Goal: Information Seeking & Learning: Learn about a topic

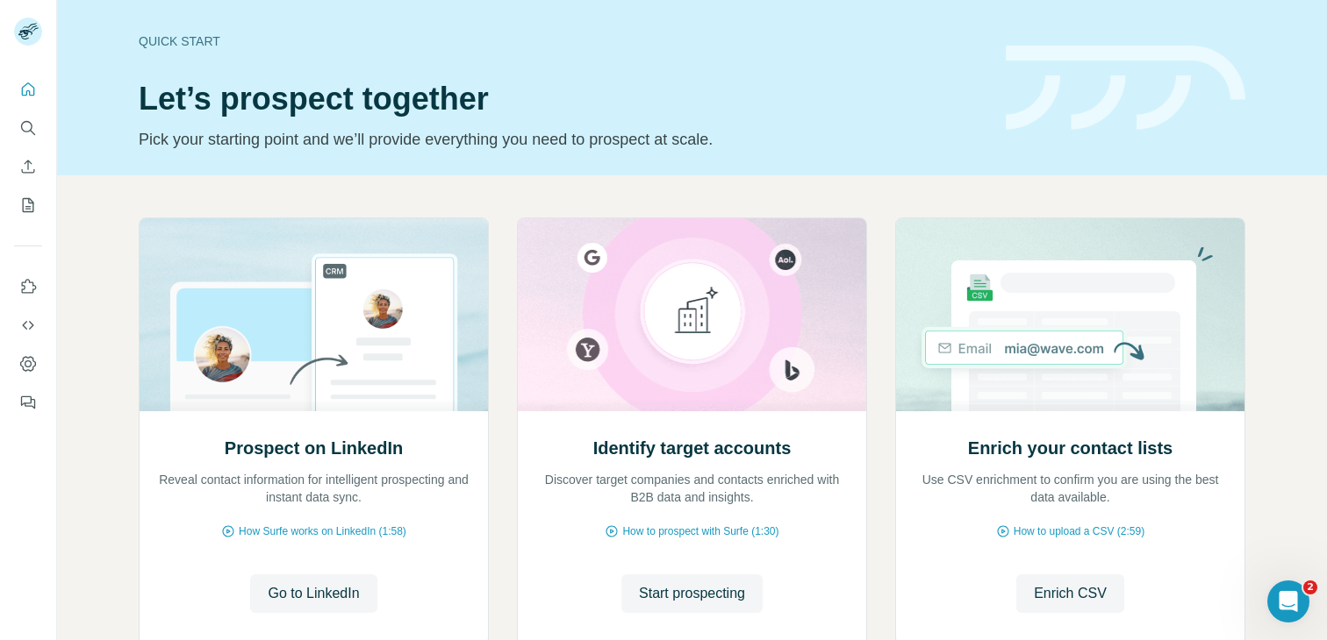
scroll to position [118, 0]
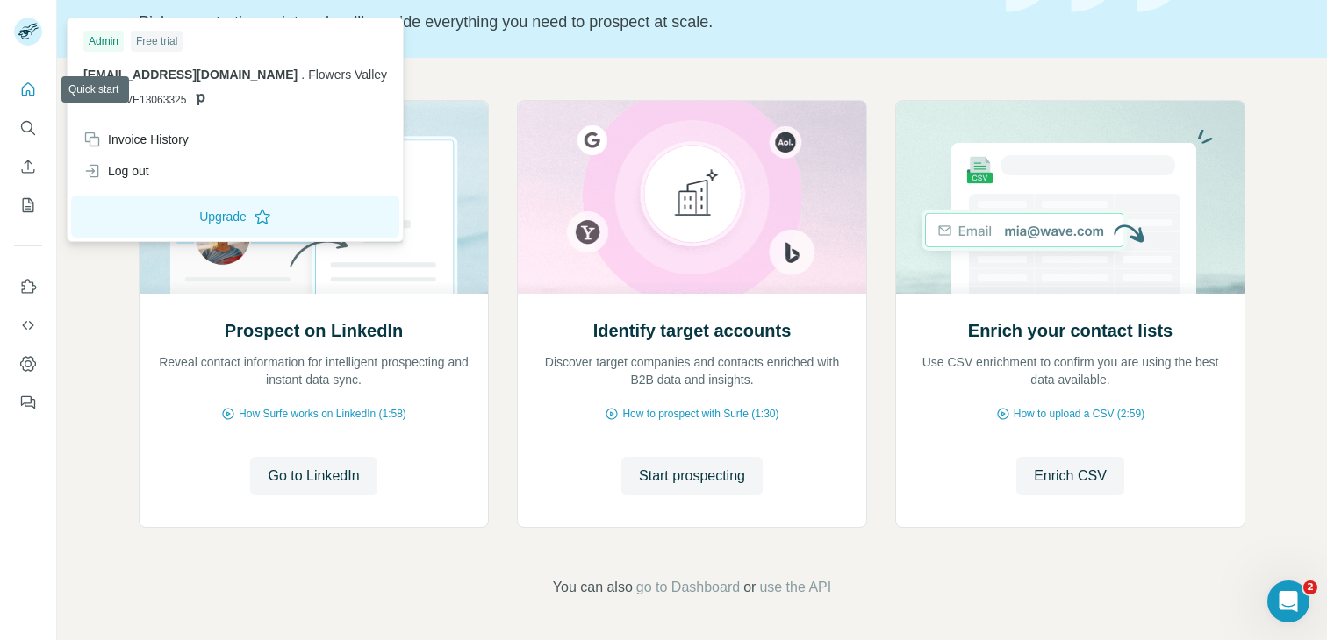
click at [29, 98] on button "Quick start" at bounding box center [28, 90] width 28 height 32
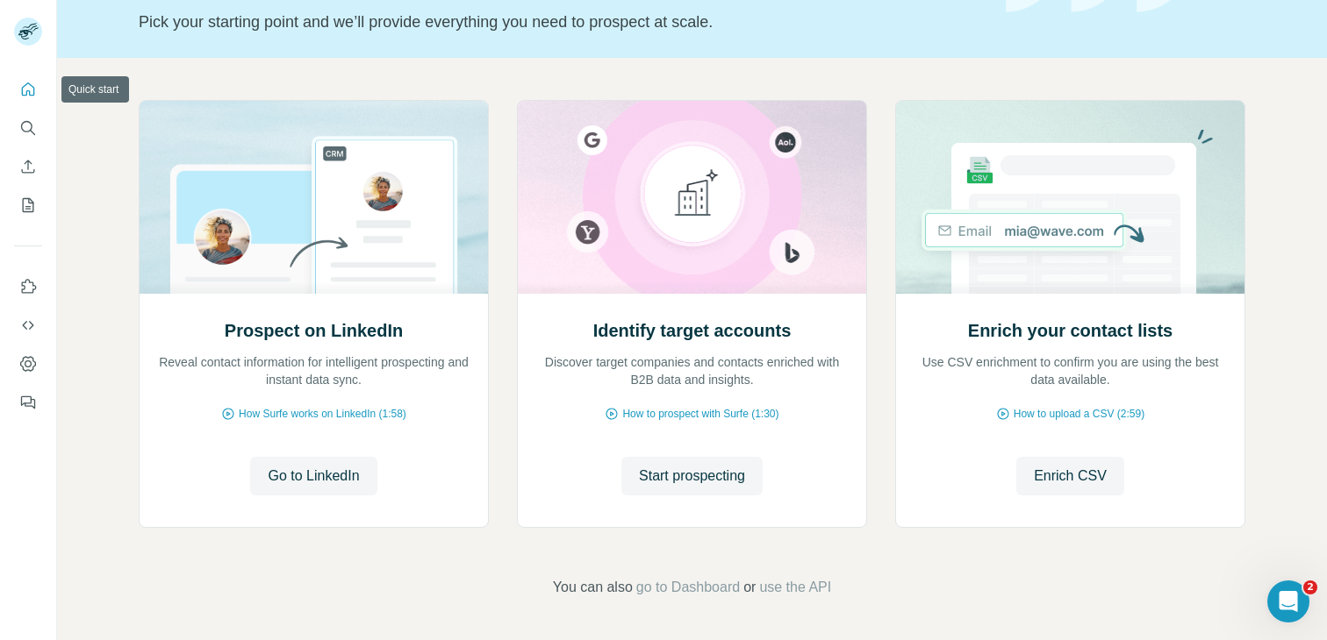
click at [32, 78] on button "Quick start" at bounding box center [28, 90] width 28 height 32
click at [302, 419] on span "How Surfe works on LinkedIn (1:58)" at bounding box center [323, 414] width 168 height 16
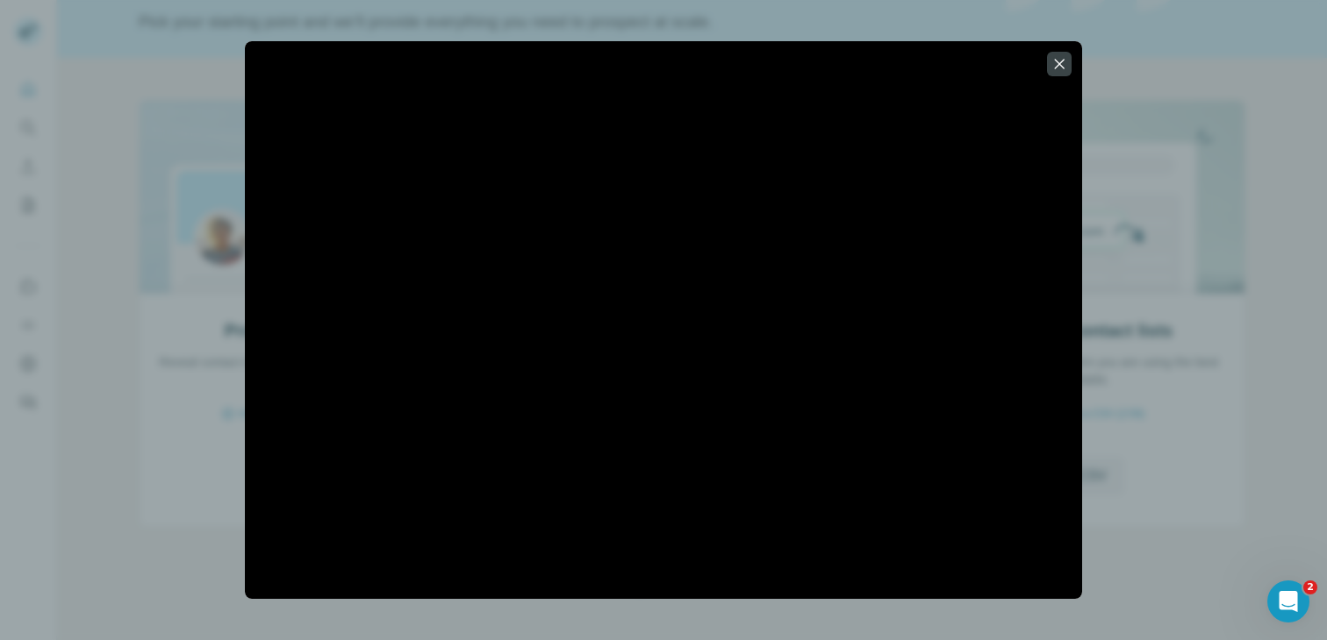
scroll to position [0, 0]
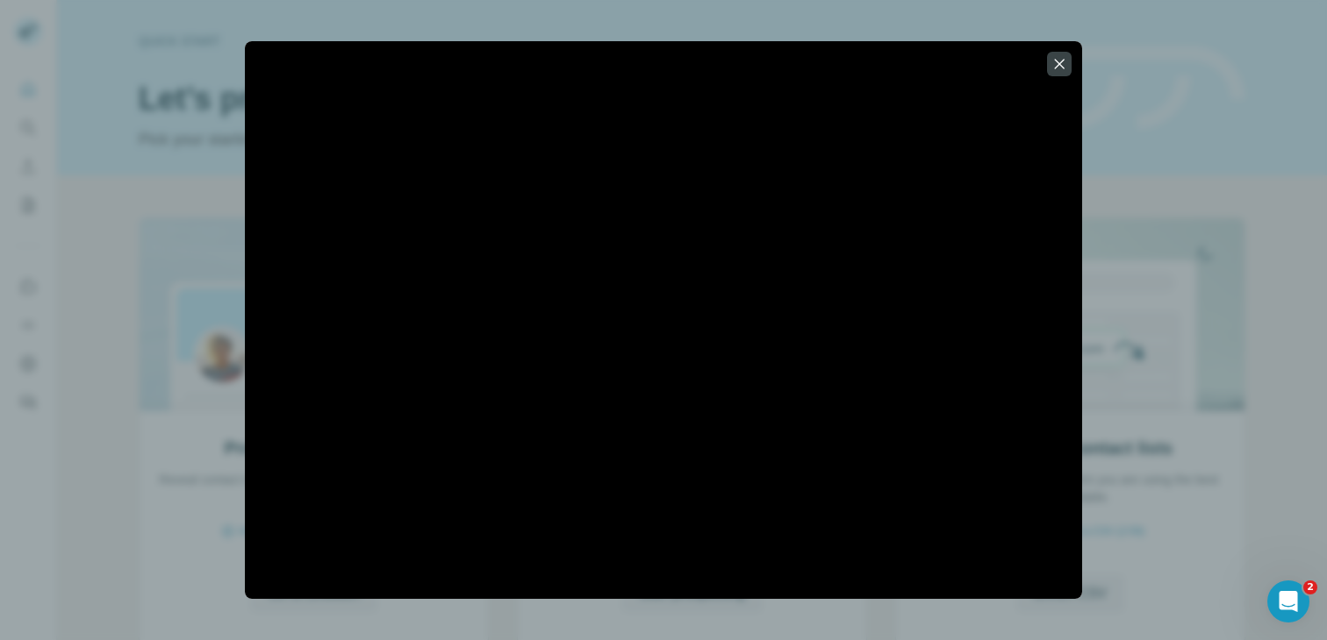
click at [1182, 131] on div at bounding box center [663, 320] width 1327 height 640
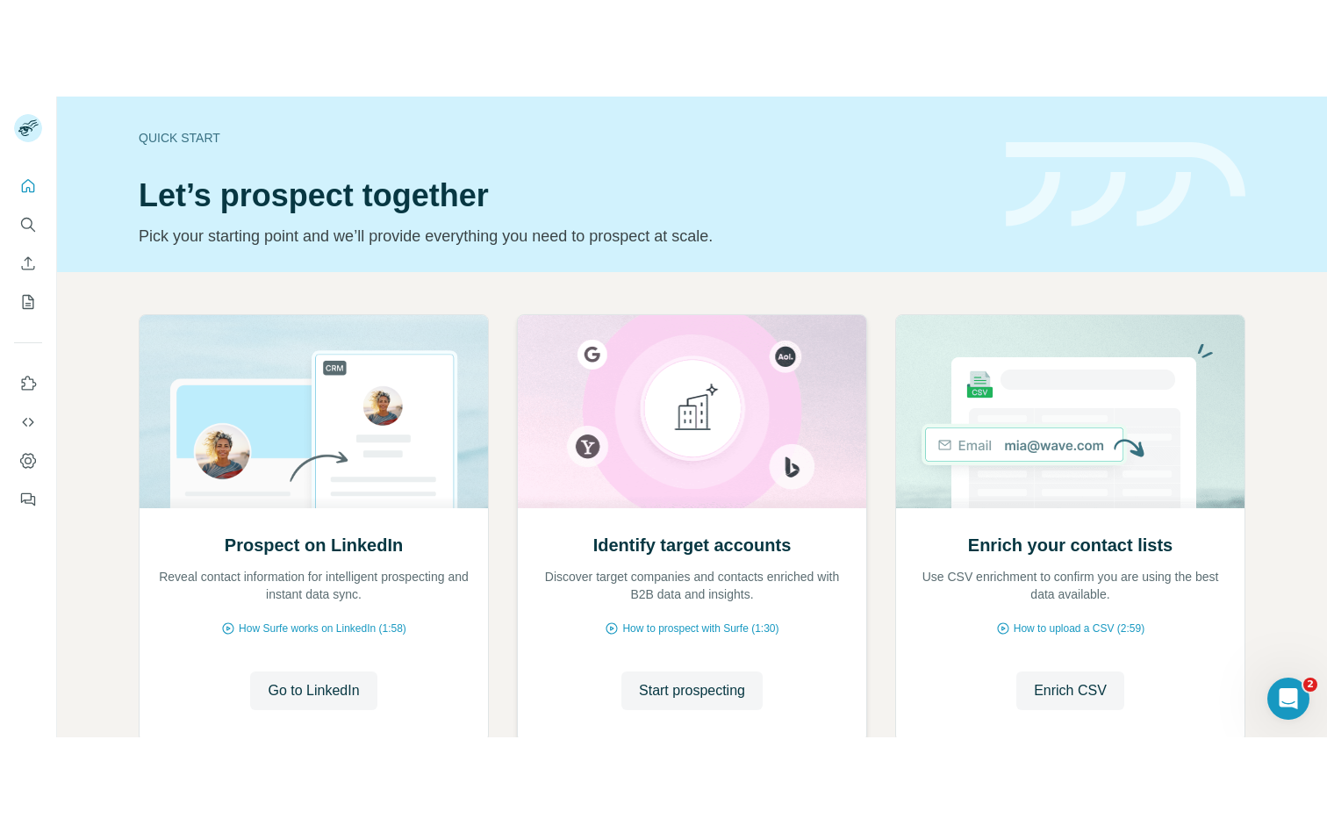
scroll to position [111, 0]
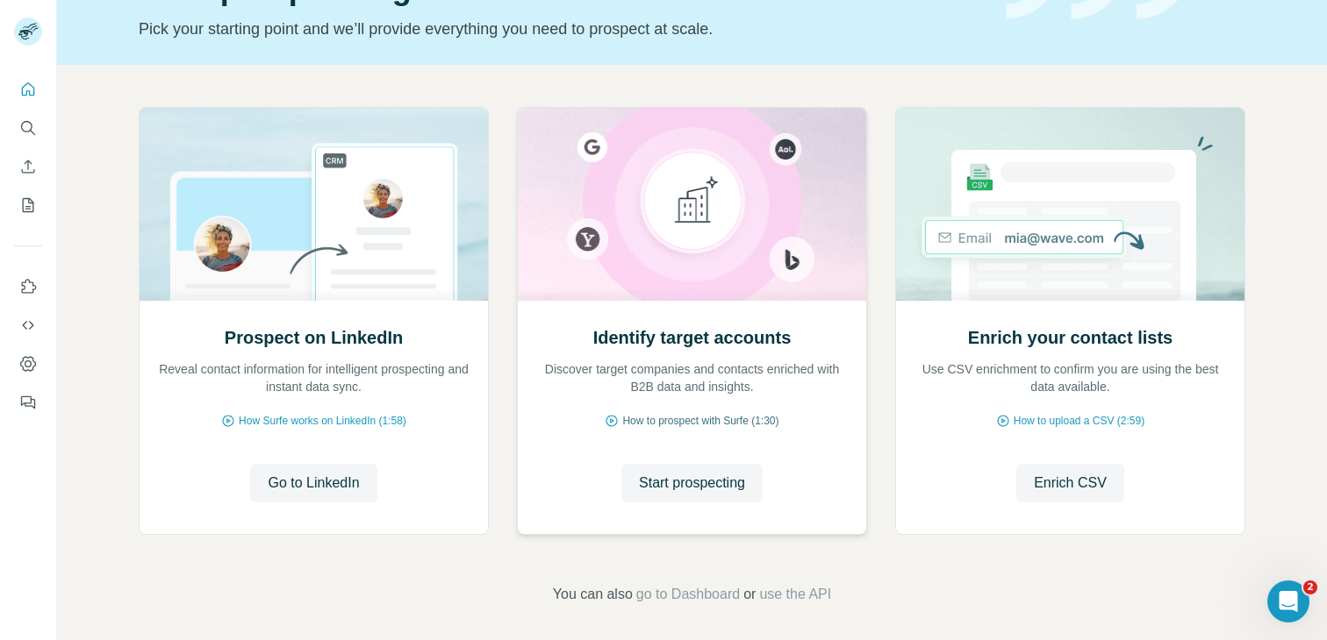
click at [707, 417] on span "How to prospect with Surfe (1:30)" at bounding box center [700, 421] width 156 height 16
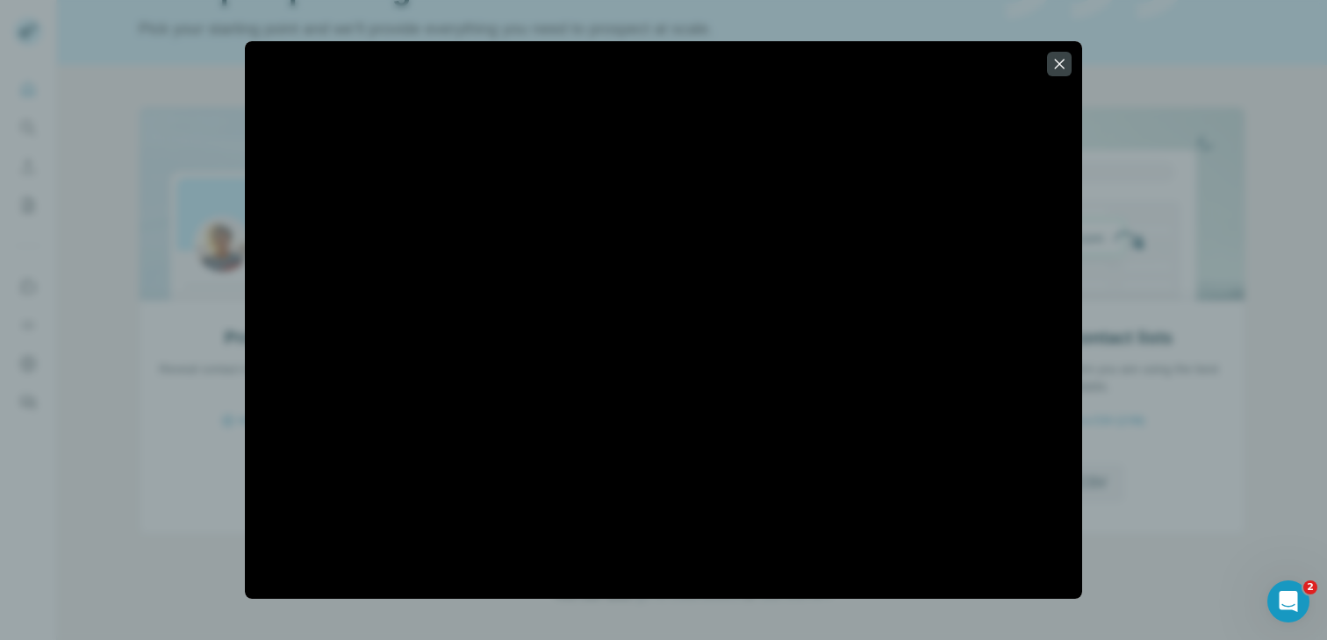
scroll to position [0, 0]
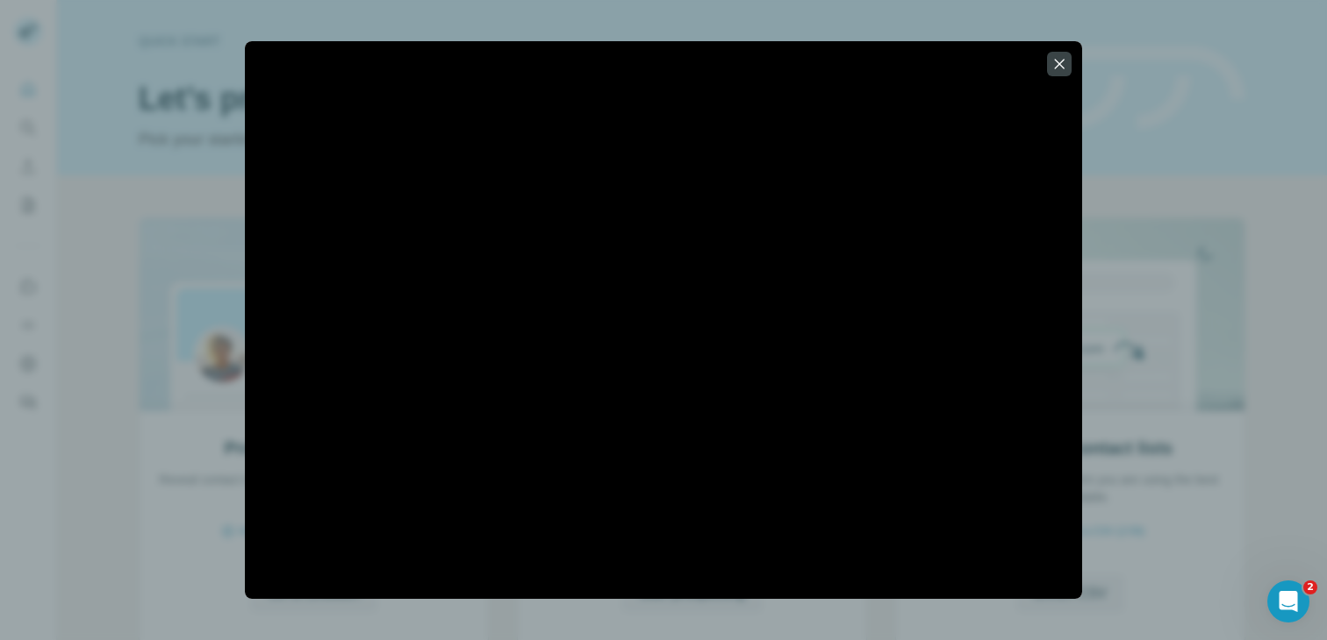
click at [1224, 237] on div at bounding box center [663, 320] width 1327 height 640
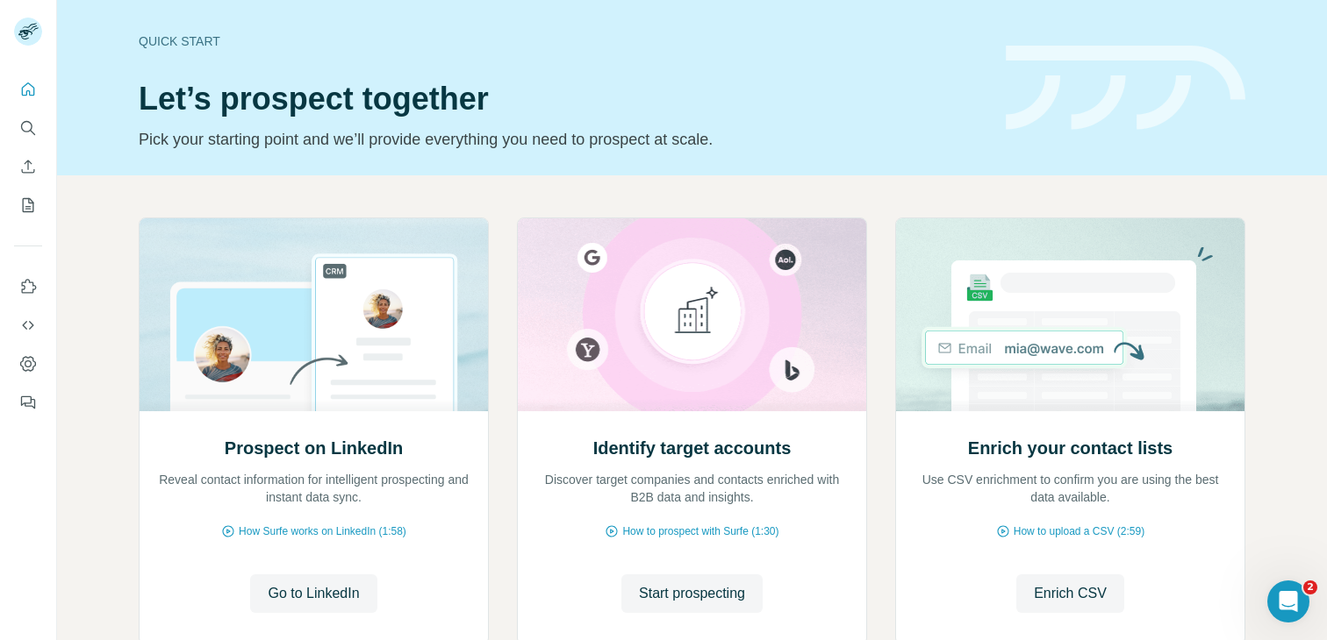
scroll to position [118, 0]
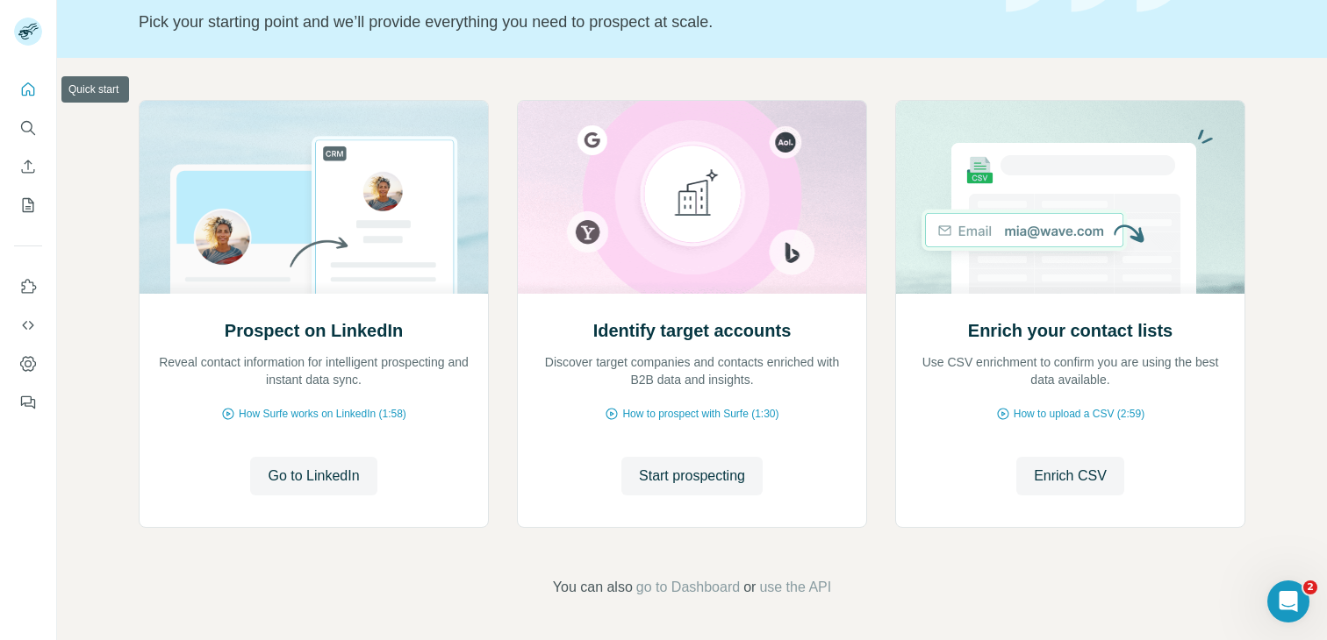
click at [28, 86] on icon "Quick start" at bounding box center [28, 90] width 18 height 18
click at [679, 591] on span "go to Dashboard" at bounding box center [688, 587] width 104 height 21
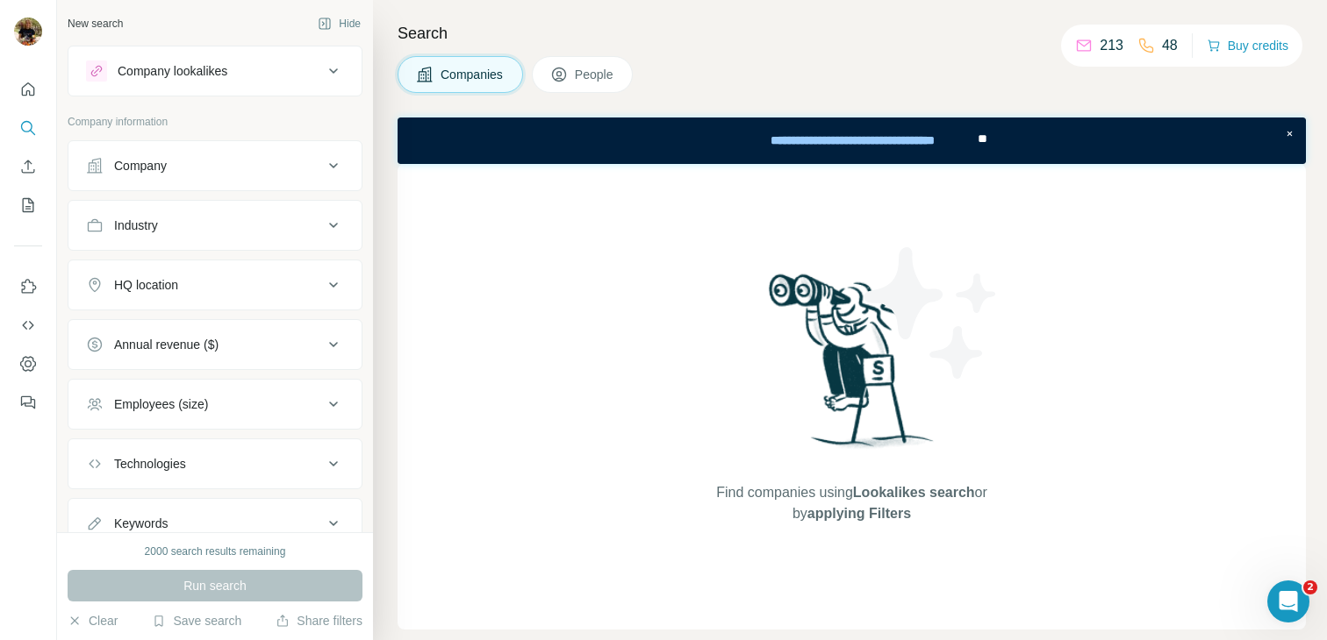
click at [254, 99] on div "Company lookalikes Company information Company Industry HQ location Annual reve…" at bounding box center [215, 298] width 295 height 504
click at [270, 86] on button "Company lookalikes" at bounding box center [214, 71] width 293 height 42
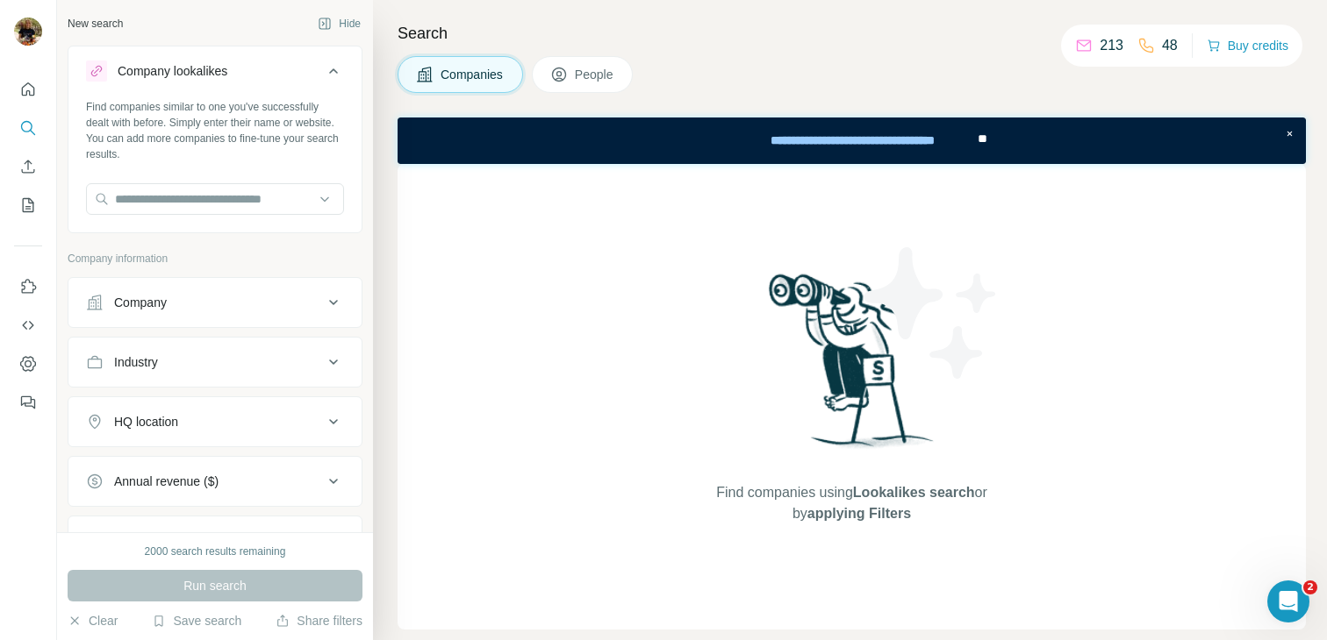
click at [282, 69] on div "Company lookalikes" at bounding box center [204, 71] width 237 height 21
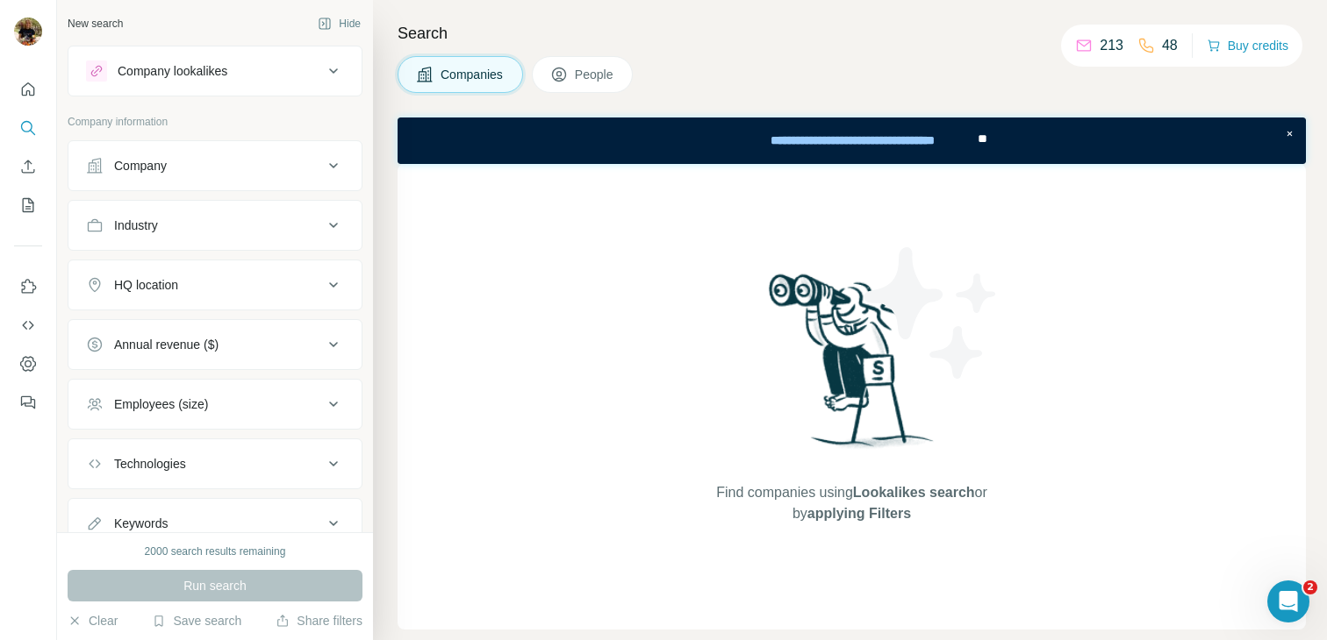
click at [550, 74] on button "People" at bounding box center [583, 74] width 102 height 37
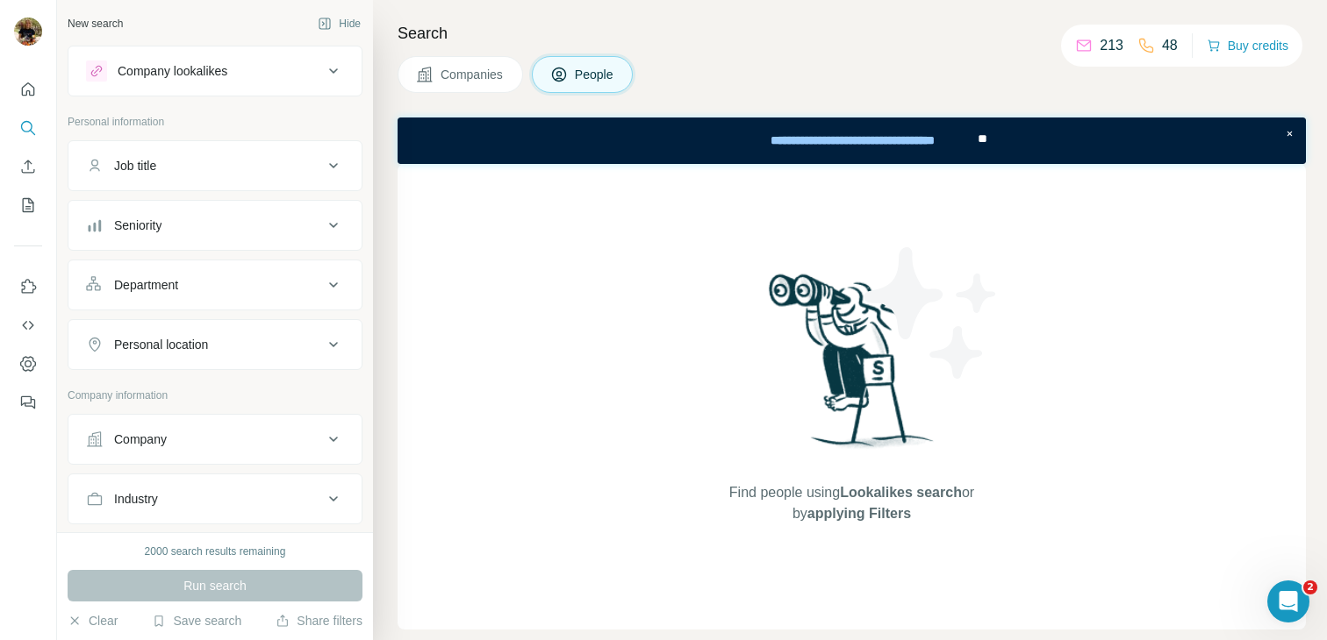
click at [217, 173] on div "Job title" at bounding box center [204, 166] width 237 height 18
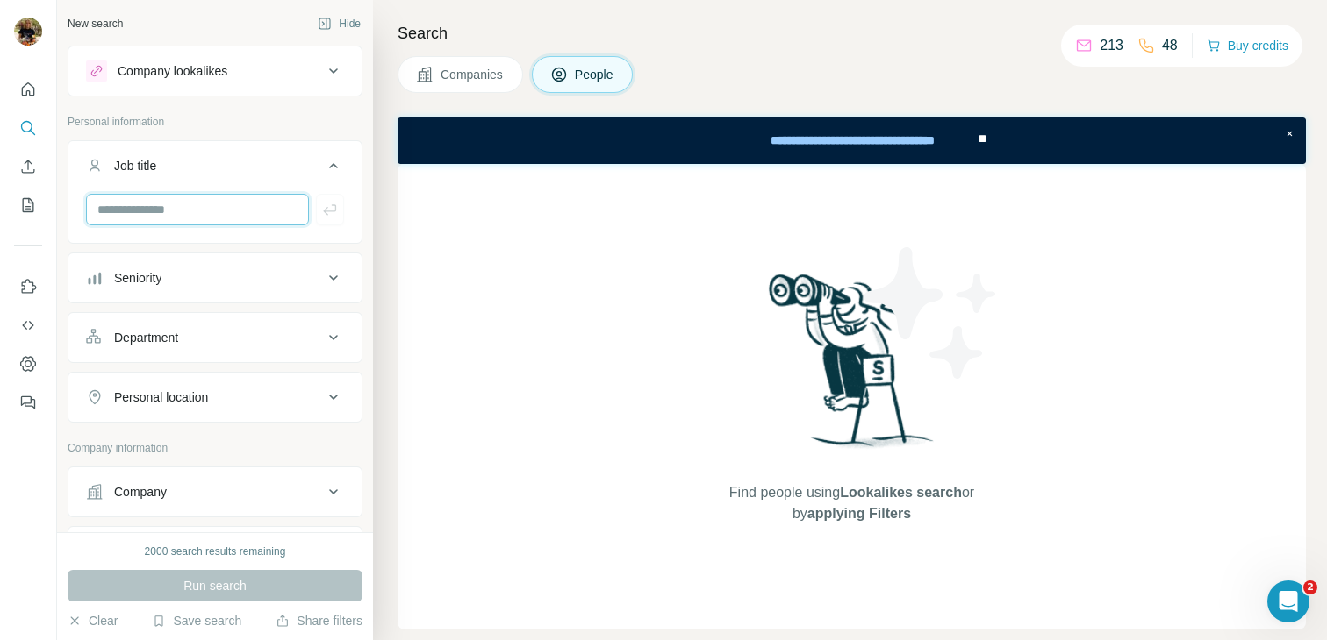
click at [205, 207] on input "text" at bounding box center [197, 210] width 223 height 32
type input "**********"
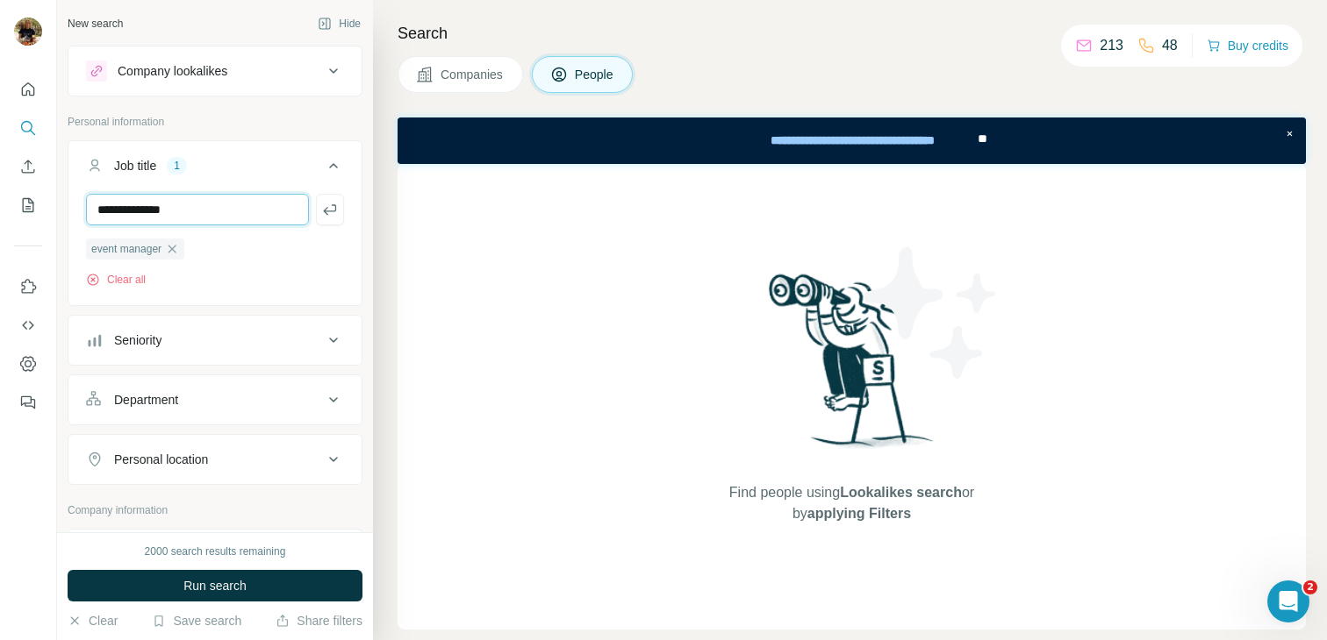
click at [130, 217] on input "**********" at bounding box center [197, 210] width 223 height 32
drag, startPoint x: 140, startPoint y: 213, endPoint x: 262, endPoint y: 212, distance: 122.0
click at [262, 213] on input "**********" at bounding box center [197, 210] width 223 height 32
type input "**********"
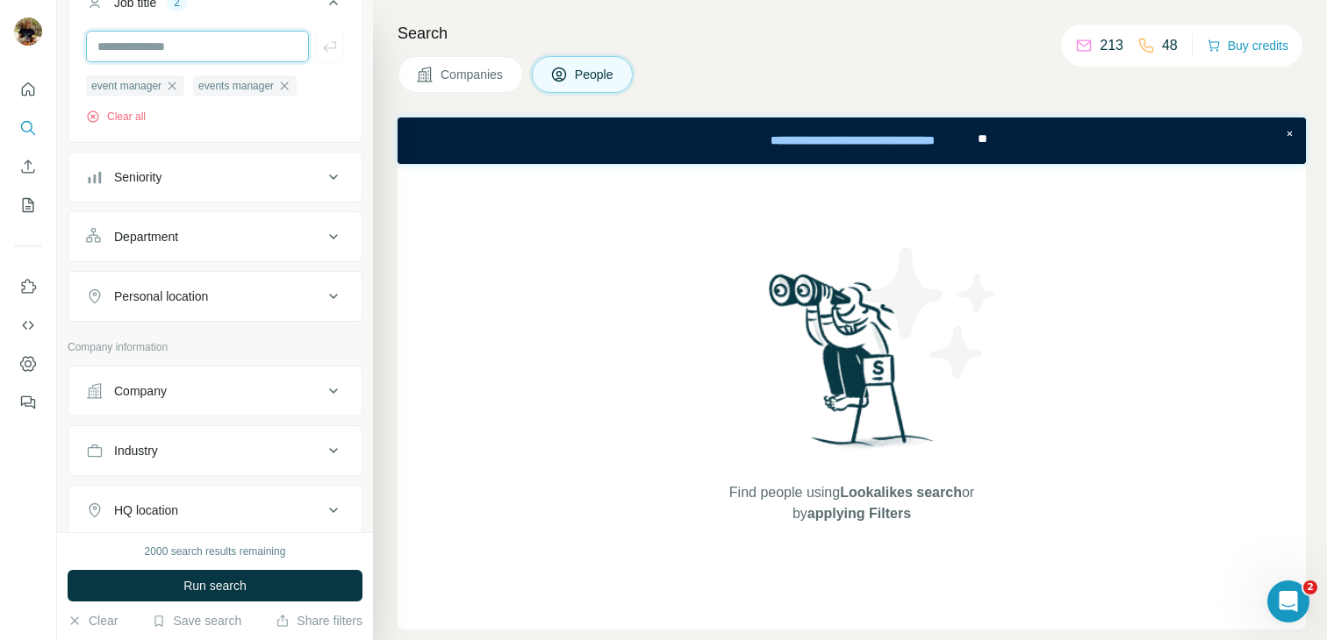
scroll to position [177, 0]
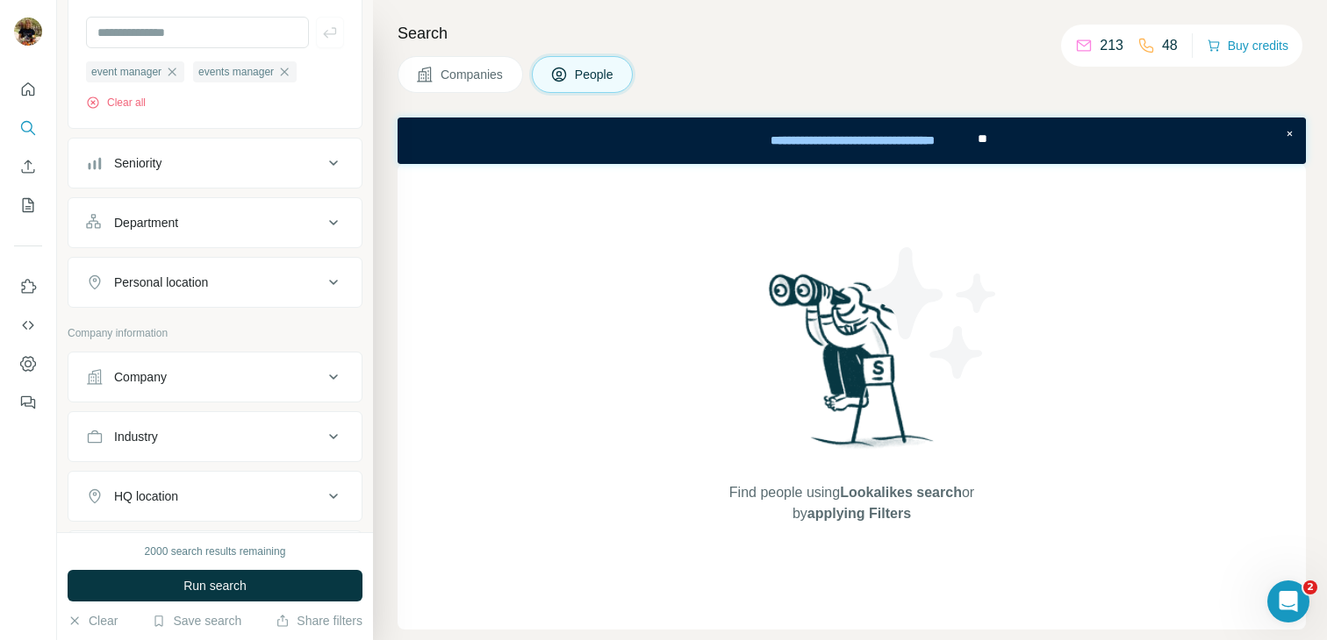
click at [261, 287] on div "Personal location" at bounding box center [204, 283] width 237 height 18
click at [237, 330] on input "text" at bounding box center [215, 327] width 258 height 32
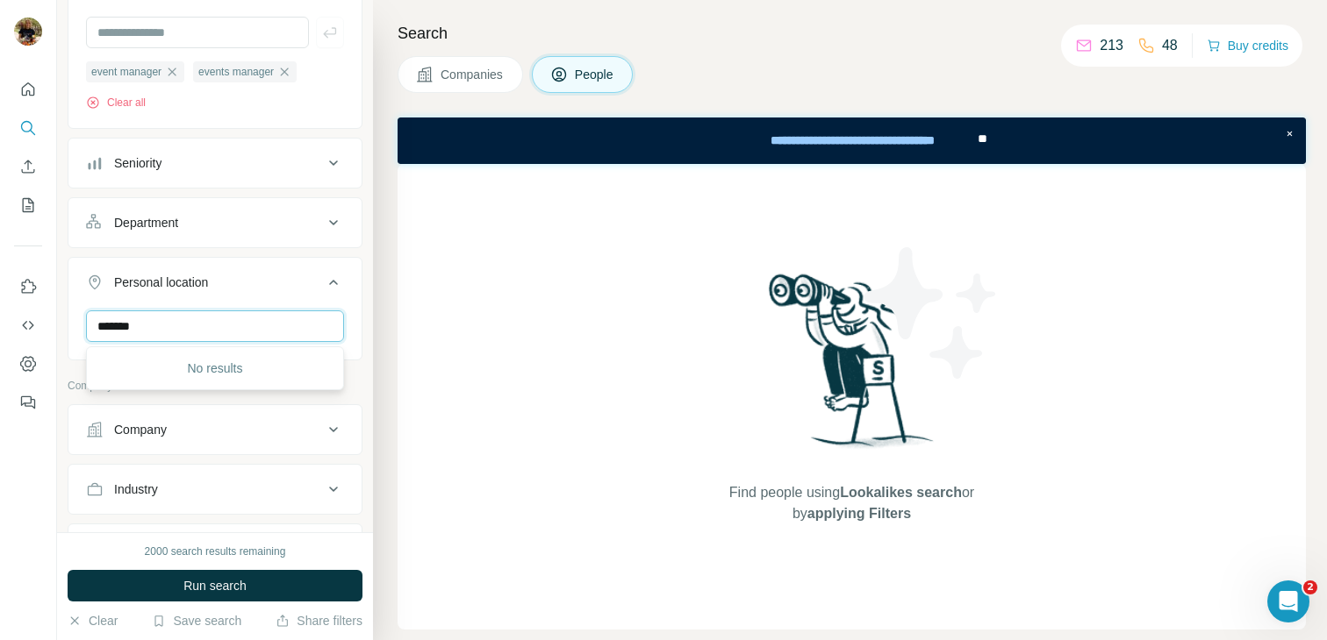
type input "********"
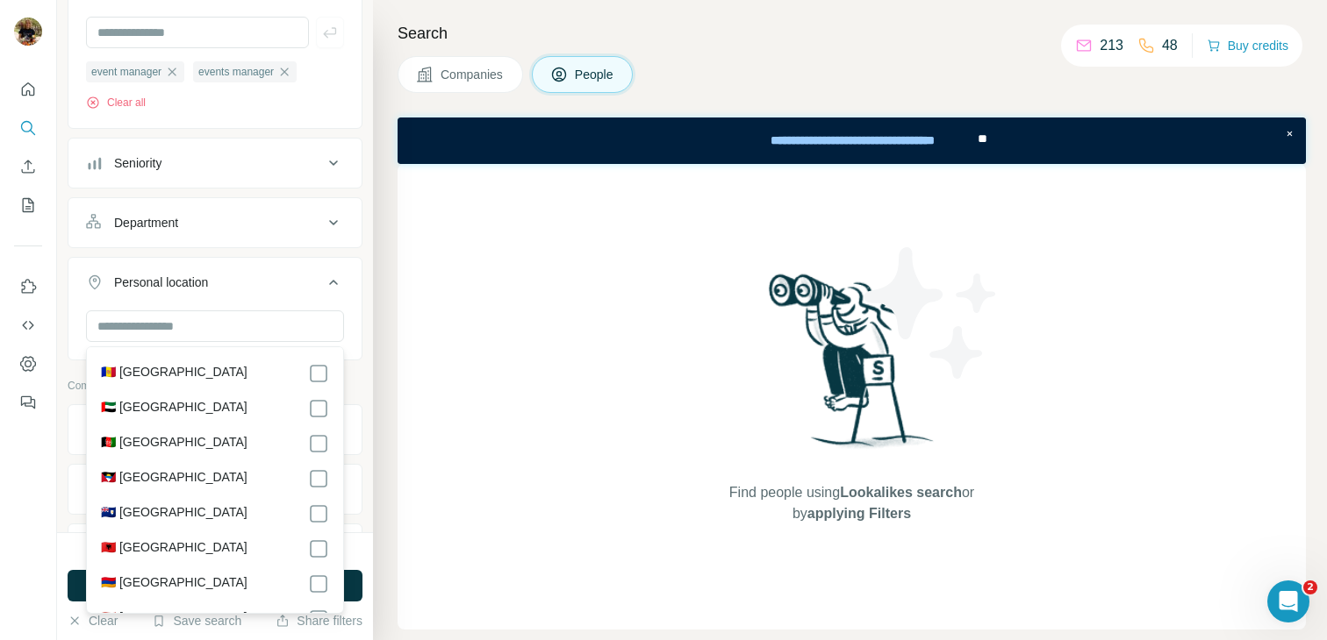
click at [397, 126] on div "**********" at bounding box center [851, 141] width 908 height 47
click at [27, 125] on icon "Search" at bounding box center [28, 128] width 18 height 18
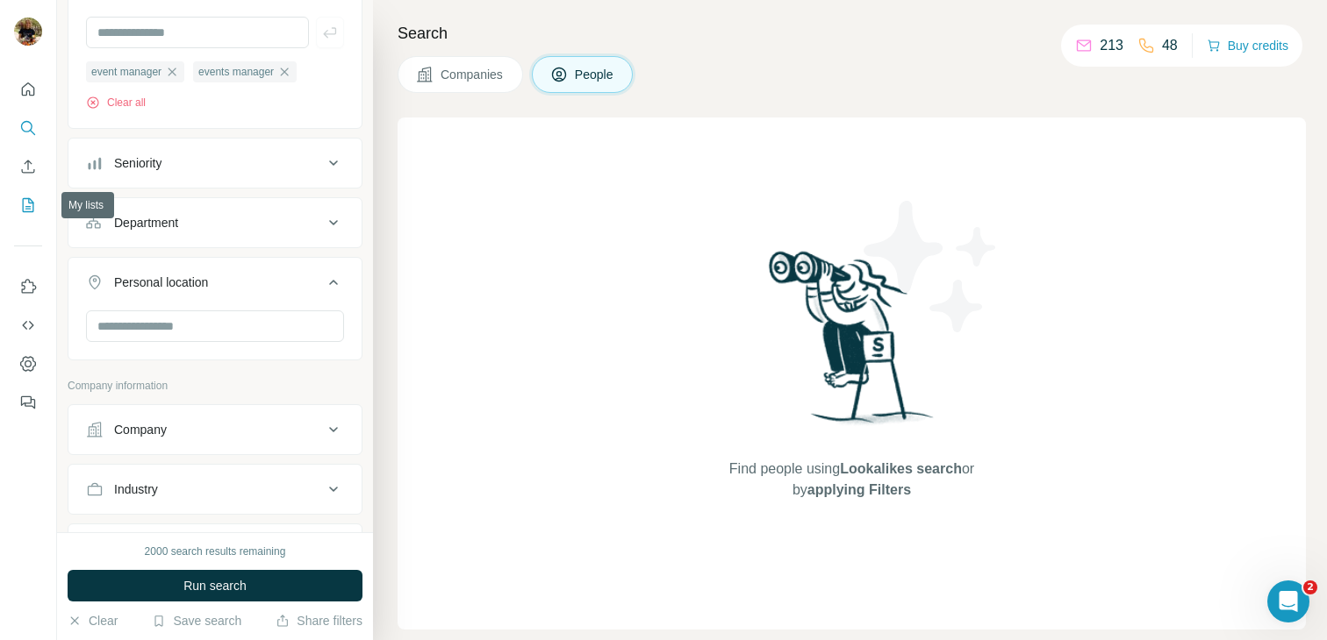
click at [29, 205] on icon "My lists" at bounding box center [28, 206] width 18 height 18
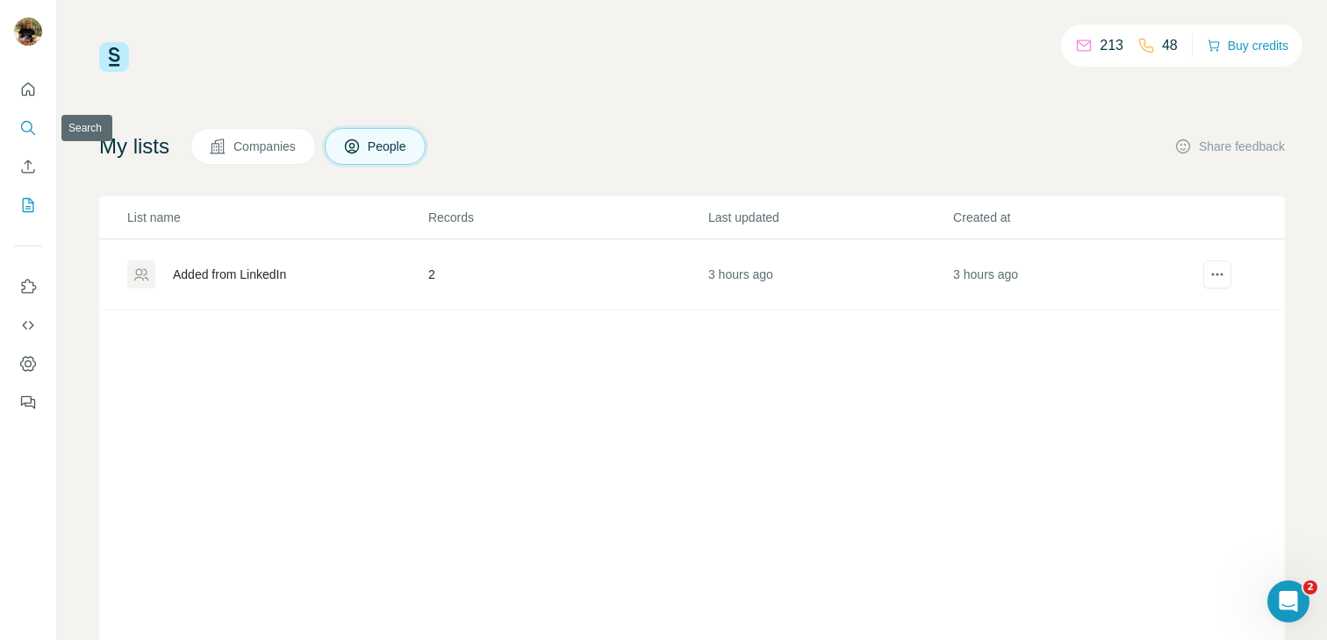
click at [31, 120] on icon "Search" at bounding box center [28, 128] width 18 height 18
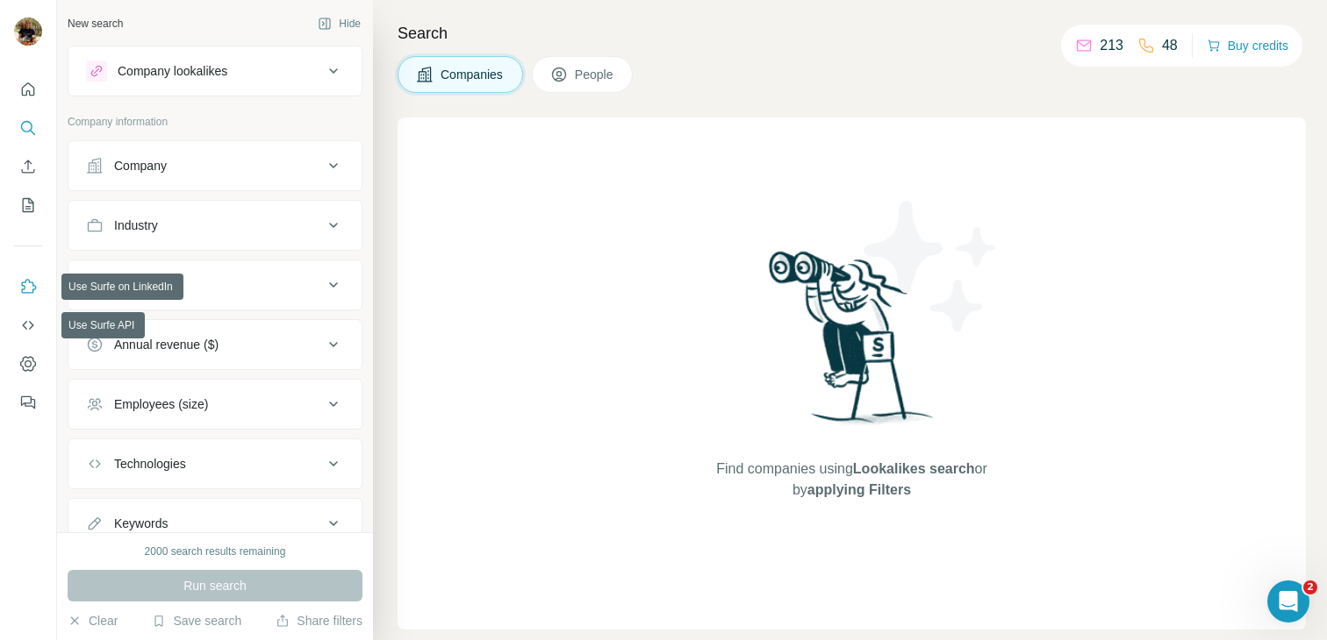
click at [30, 295] on icon "Use Surfe on LinkedIn" at bounding box center [28, 287] width 18 height 18
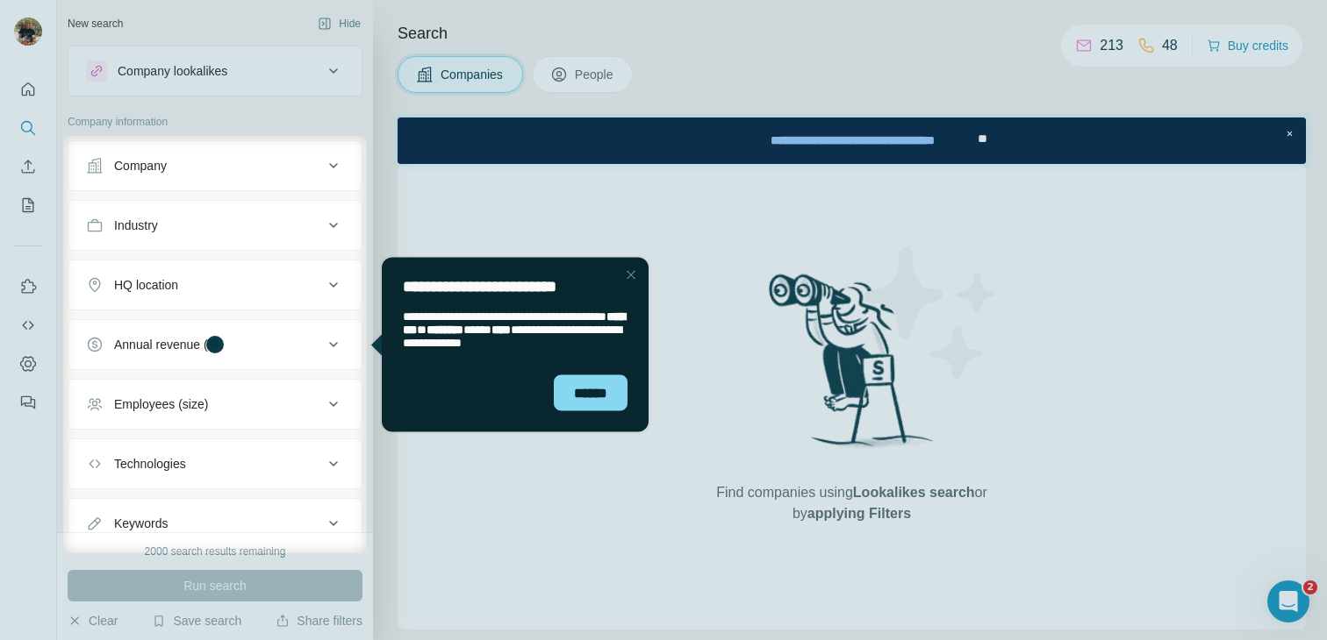
click at [626, 280] on div "Close Step" at bounding box center [630, 274] width 21 height 21
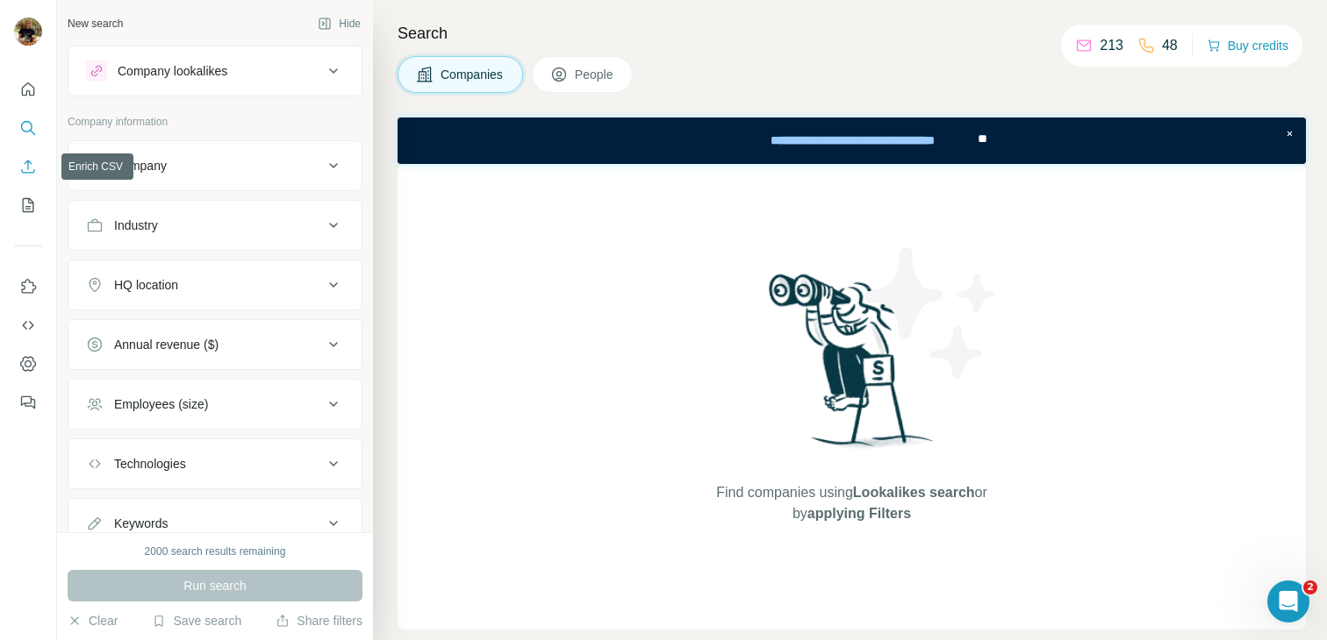
click at [28, 170] on icon "Enrich CSV" at bounding box center [28, 167] width 18 height 18
